Goal: Entertainment & Leisure: Consume media (video, audio)

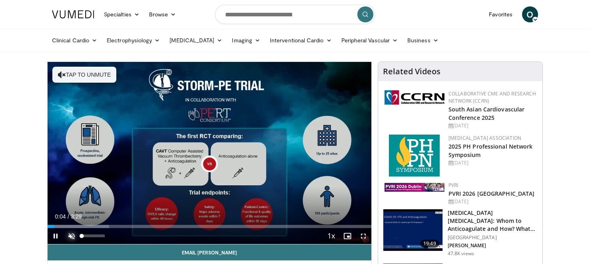
click at [72, 235] on span "Video Player" at bounding box center [72, 236] width 16 height 16
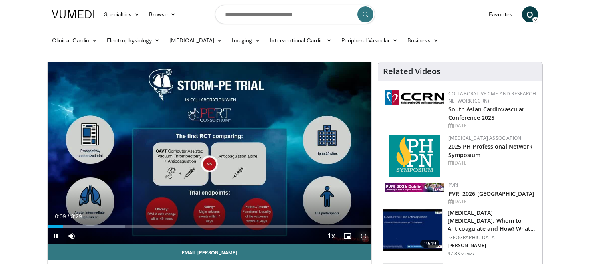
click at [361, 236] on span "Video Player" at bounding box center [363, 236] width 16 height 16
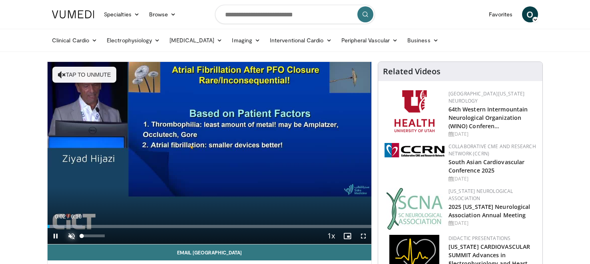
click at [70, 235] on span "Video Player" at bounding box center [72, 236] width 16 height 16
click at [362, 235] on span "Video Player" at bounding box center [363, 236] width 16 height 16
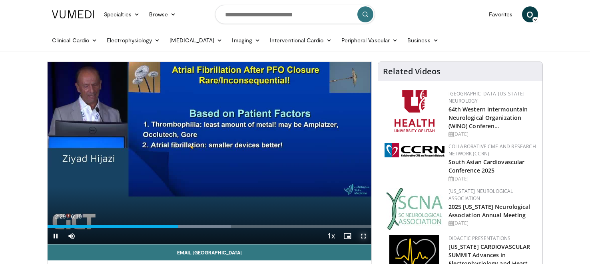
click at [363, 237] on span "Video Player" at bounding box center [363, 236] width 16 height 16
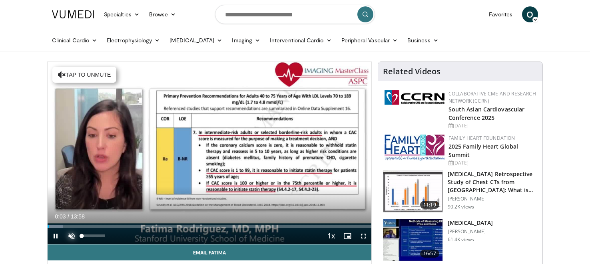
click at [70, 233] on span "Video Player" at bounding box center [72, 236] width 16 height 16
click at [363, 236] on span "Video Player" at bounding box center [363, 236] width 16 height 16
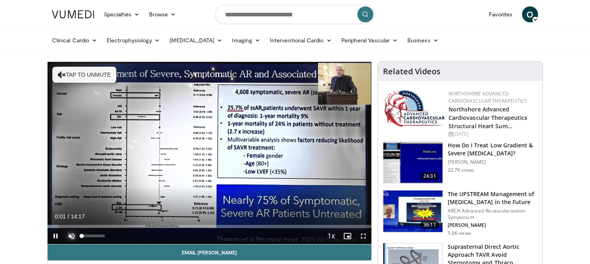
click at [68, 235] on span "Video Player" at bounding box center [72, 236] width 16 height 16
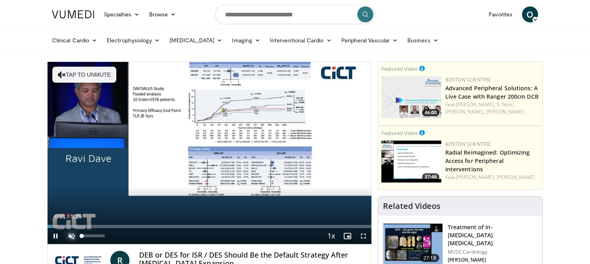
click at [70, 237] on span "Video Player" at bounding box center [72, 236] width 16 height 16
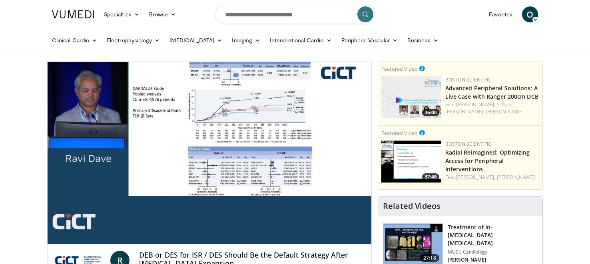
click at [362, 235] on video-js "**********" at bounding box center [210, 153] width 324 height 183
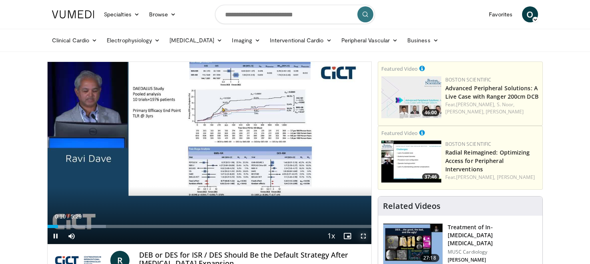
click at [365, 238] on span "Video Player" at bounding box center [363, 236] width 16 height 16
